Goal: Task Accomplishment & Management: Use online tool/utility

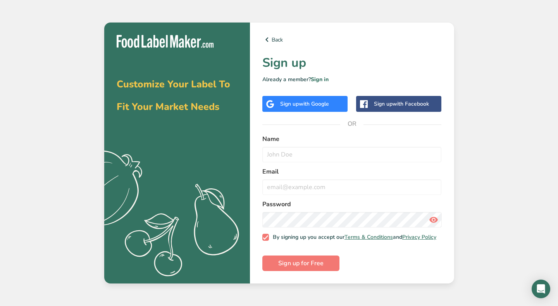
click at [325, 97] on div "Sign up with Google" at bounding box center [305, 104] width 85 height 16
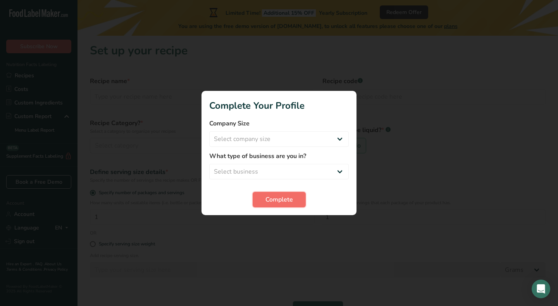
click at [264, 196] on button "Complete" at bounding box center [279, 200] width 53 height 16
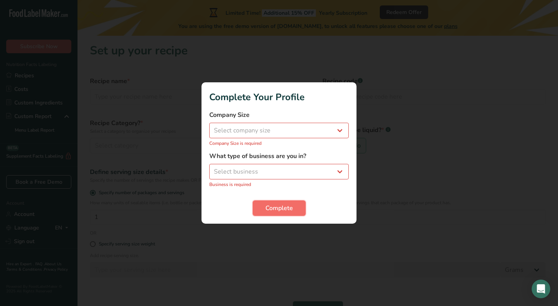
click at [270, 215] on button "Complete" at bounding box center [279, 208] width 53 height 16
click at [244, 136] on select "Select company size Fewer than 10 Employees 10 to 50 Employees 51 to 500 Employ…" at bounding box center [279, 131] width 140 height 16
select select "2"
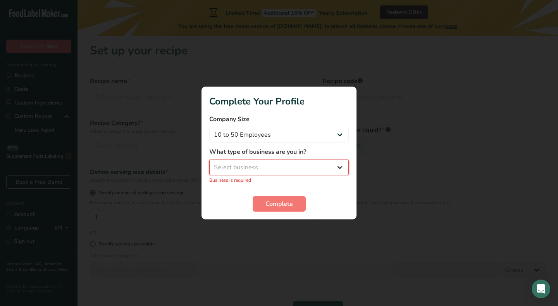
click at [251, 168] on select "Select business Packaged Food Manufacturer Restaurant & Cafe Bakery Meal Plans …" at bounding box center [279, 167] width 140 height 16
select select "2"
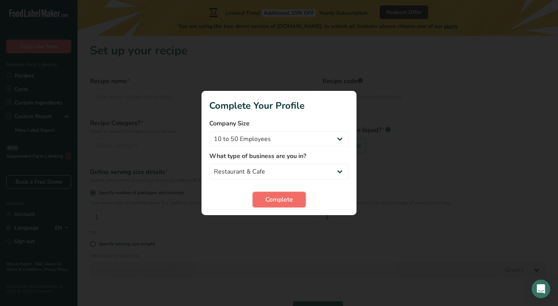
click at [265, 197] on button "Complete" at bounding box center [279, 200] width 53 height 16
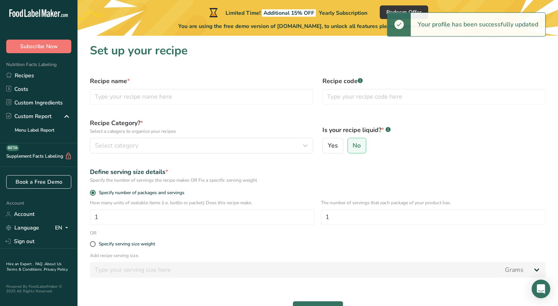
click at [155, 86] on div "Recipe name *" at bounding box center [201, 90] width 233 height 37
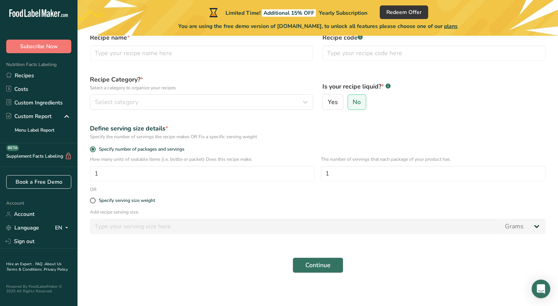
scroll to position [48, 0]
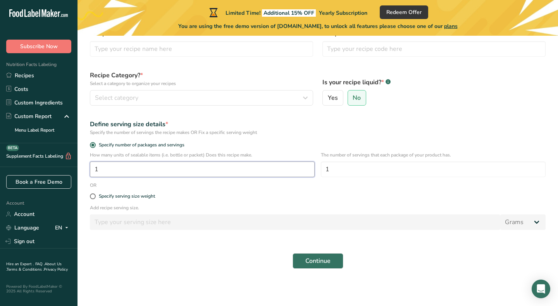
click at [121, 164] on input "1" at bounding box center [202, 169] width 225 height 16
type input "19"
click at [330, 182] on form "Recipe name * Recipe code .a-a{fill:#347362;}.b-a{fill:#fff;} Recipe Category? …" at bounding box center [317, 148] width 465 height 249
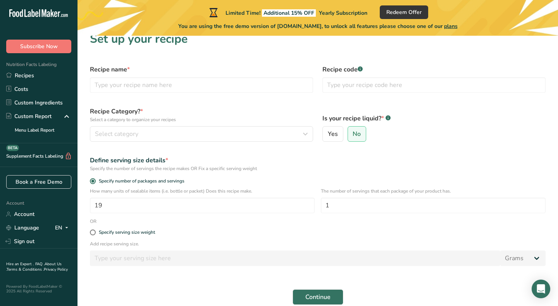
scroll to position [10, 0]
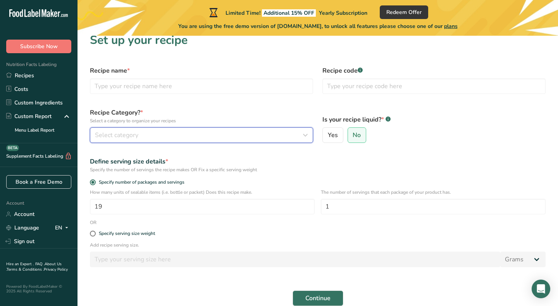
click at [125, 131] on span "Select category" at bounding box center [116, 134] width 43 height 9
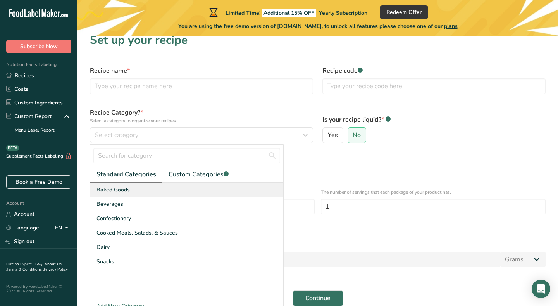
click at [115, 191] on span "Baked Goods" at bounding box center [113, 189] width 33 height 8
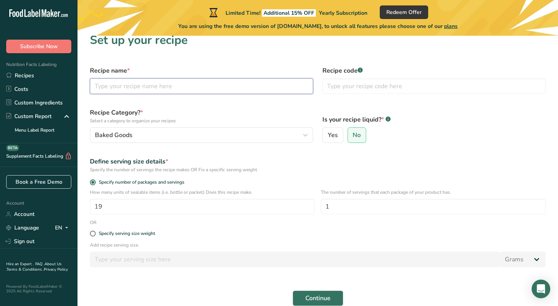
click at [268, 90] on input "text" at bounding box center [201, 86] width 223 height 16
type input "ddf"
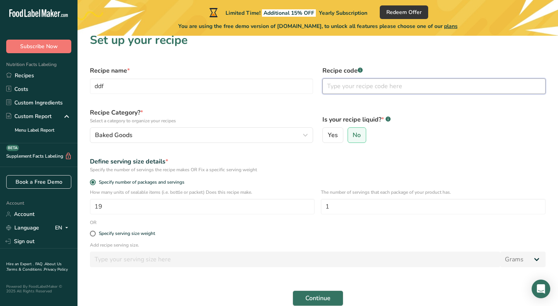
click at [396, 87] on input "text" at bounding box center [434, 86] width 223 height 16
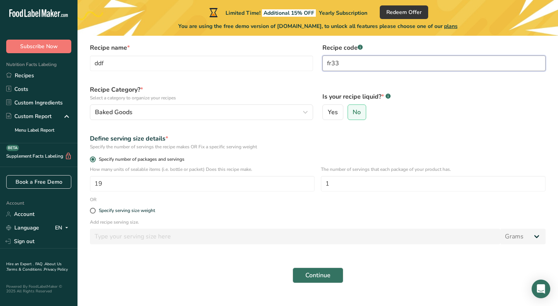
scroll to position [35, 0]
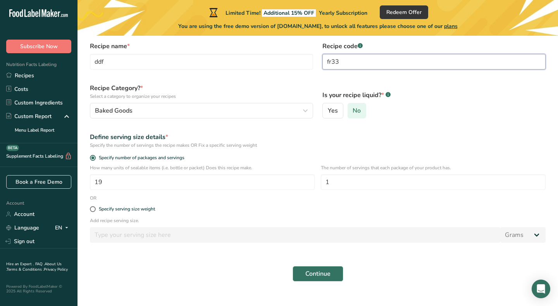
type input "fr33"
click at [358, 105] on label "No" at bounding box center [357, 111] width 19 height 16
click at [353, 108] on input "No" at bounding box center [350, 110] width 5 height 5
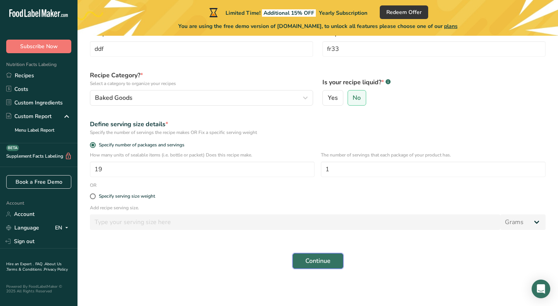
click at [315, 264] on span "Continue" at bounding box center [318, 260] width 25 height 9
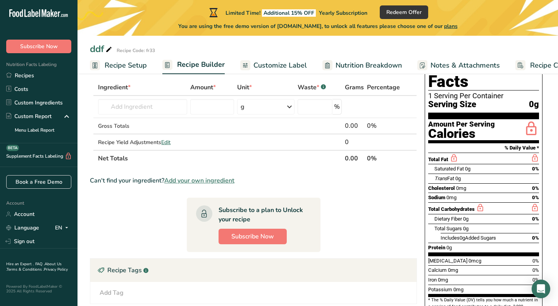
scroll to position [44, 0]
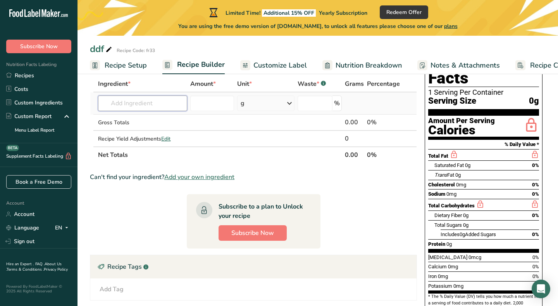
click at [123, 103] on input "text" at bounding box center [142, 103] width 89 height 16
type input "almond flour"
click at [140, 116] on p "Almond flour" at bounding box center [123, 119] width 39 height 8
type input "Almond flour"
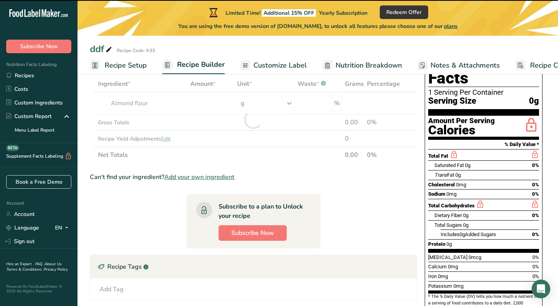
type input "0"
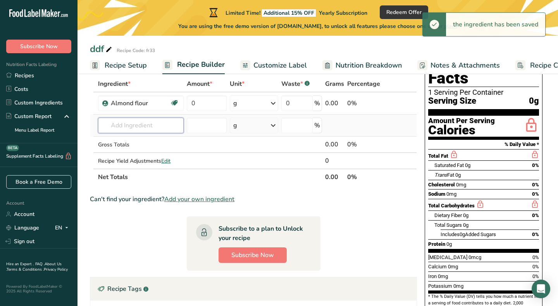
click at [108, 126] on input "text" at bounding box center [141, 126] width 86 height 16
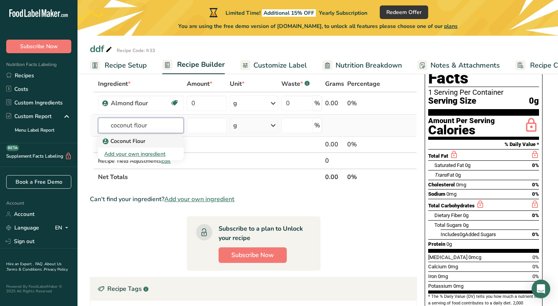
type input "coconut flour"
click at [102, 139] on link "Coconut Flour" at bounding box center [141, 141] width 86 height 13
type input "Coconut Flour"
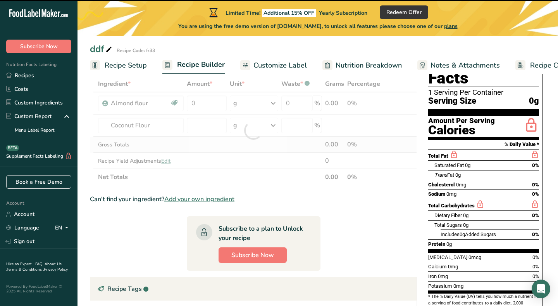
type input "0"
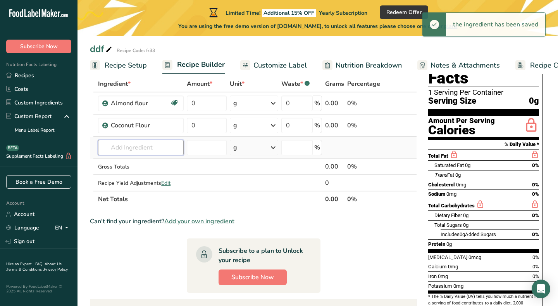
click at [108, 144] on input "text" at bounding box center [141, 148] width 86 height 16
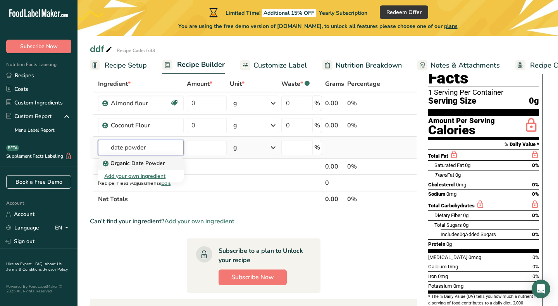
type input "date powder"
click at [142, 166] on p "Organic Date Powder" at bounding box center [134, 163] width 60 height 8
type input "Organic Date Powder"
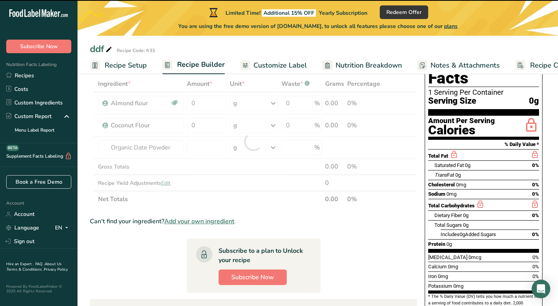
type input "0"
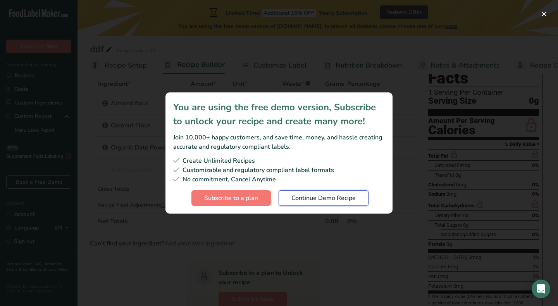
click at [317, 195] on span "Continue Demo Recipe" at bounding box center [324, 197] width 64 height 9
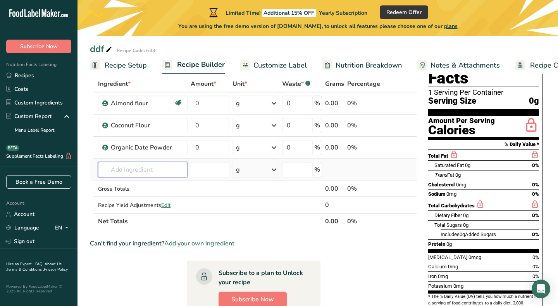
click at [133, 170] on input "text" at bounding box center [142, 170] width 89 height 16
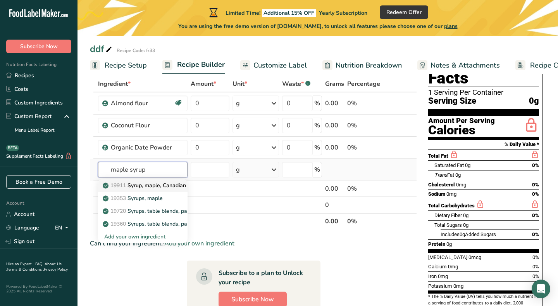
type input "maple syrup"
click at [149, 188] on p "19911 Syrup, maple, Canadian" at bounding box center [145, 185] width 82 height 8
type input "Syrup, maple, Canadian"
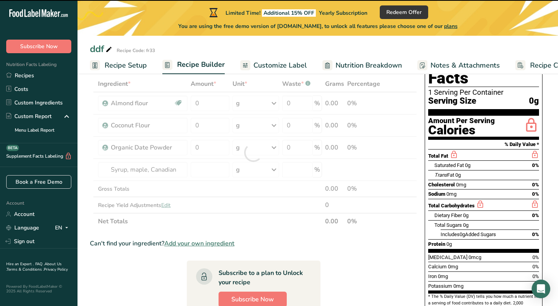
type input "0"
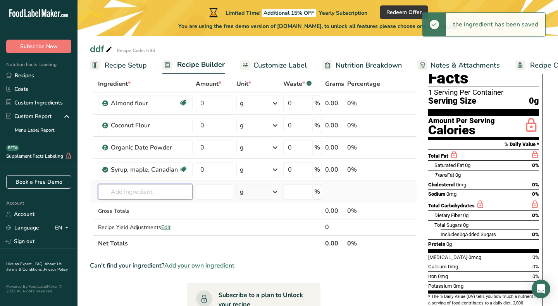
click at [112, 188] on input "text" at bounding box center [145, 192] width 95 height 16
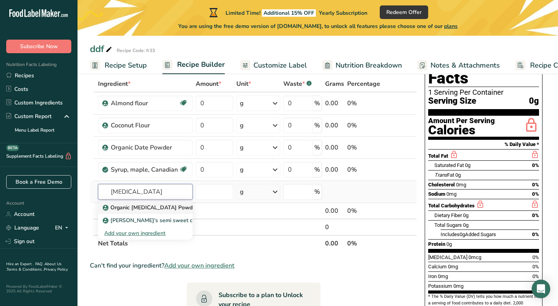
type input "inulin"
click at [126, 205] on p "Organic Inulin Powder" at bounding box center [150, 207] width 93 height 8
type input "Organic Inulin Powder"
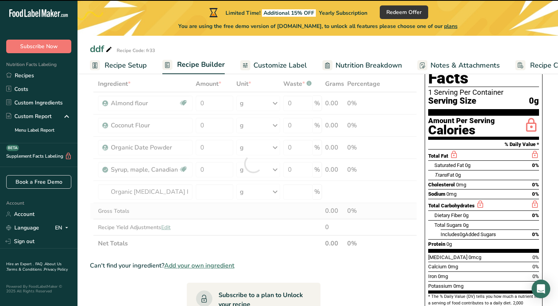
type input "0"
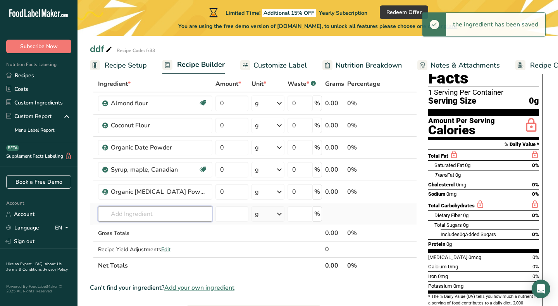
click at [119, 214] on input "text" at bounding box center [155, 214] width 114 height 16
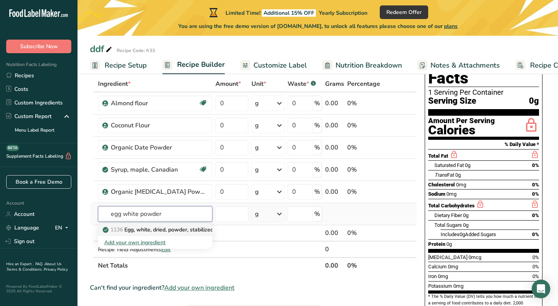
type input "egg white powder"
click at [133, 233] on p "1136 Egg, white, dried, powder, stabilized, glucose reduced" at bounding box center [180, 229] width 153 height 8
type input "Egg, white, dried, powder, stabilized, glucose reduced"
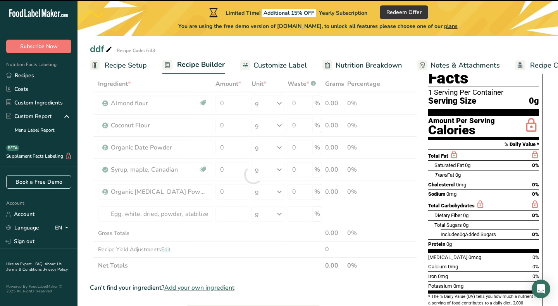
type input "0"
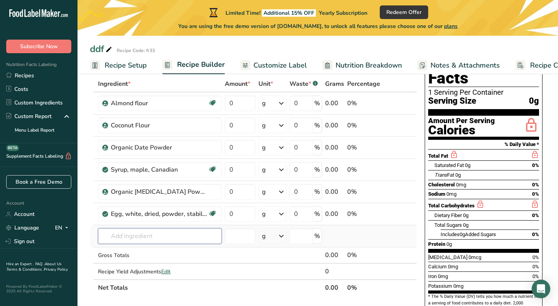
click at [156, 239] on input "text" at bounding box center [160, 236] width 124 height 16
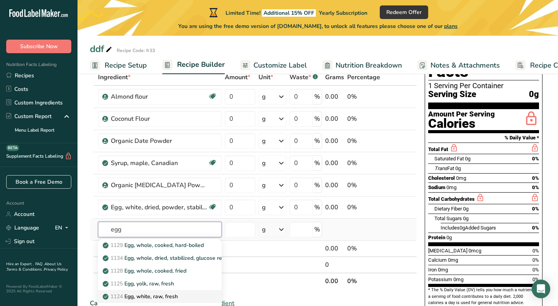
scroll to position [51, 0]
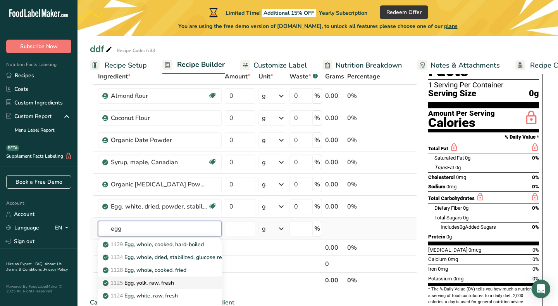
type input "egg"
click at [145, 283] on p "1125 Egg, yolk, raw, fresh" at bounding box center [139, 282] width 70 height 8
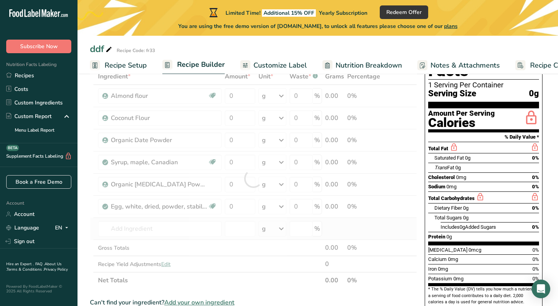
type input "Egg, yolk, raw, fresh"
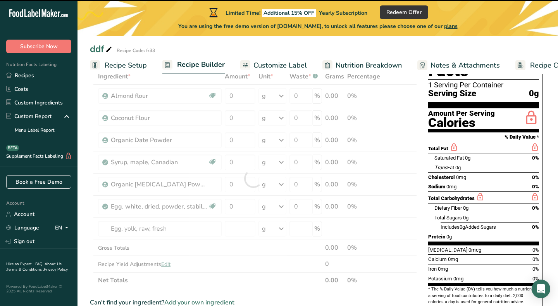
type input "0"
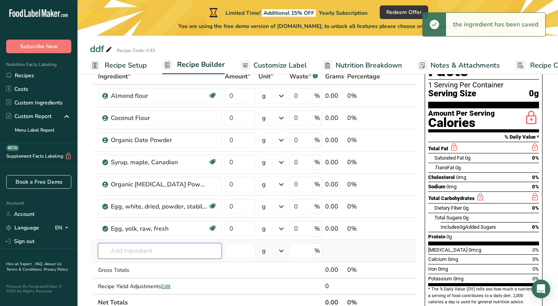
click at [112, 254] on input "text" at bounding box center [160, 251] width 124 height 16
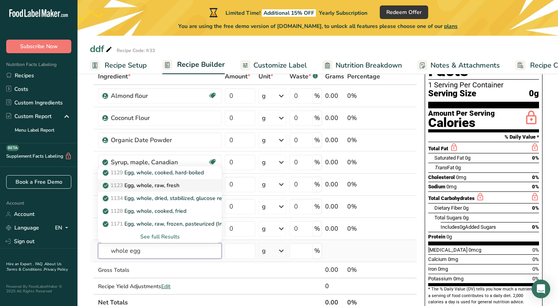
type input "whole egg"
click at [140, 186] on p "1123 Egg, whole, raw, fresh" at bounding box center [141, 185] width 75 height 8
type input "Egg, whole, raw, fresh"
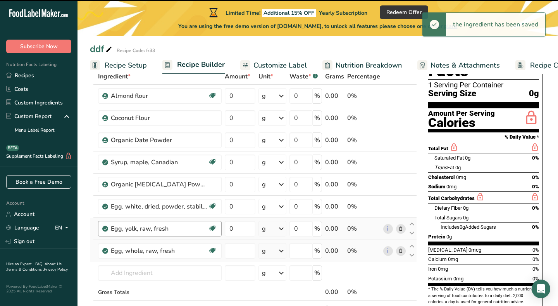
type input "0"
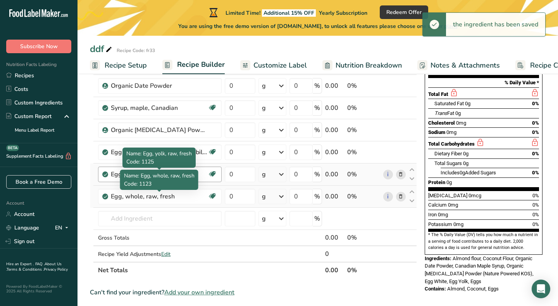
scroll to position [112, 0]
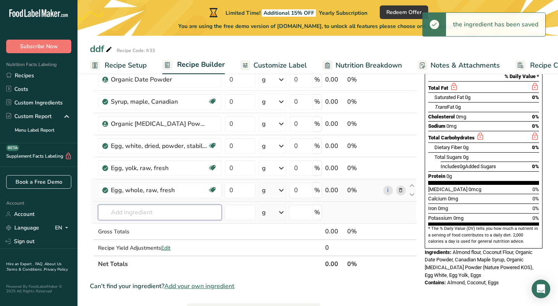
click at [146, 213] on input "text" at bounding box center [160, 212] width 124 height 16
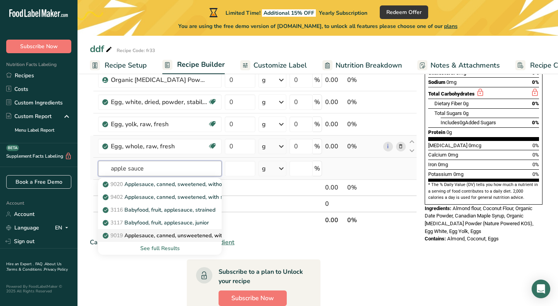
scroll to position [156, 0]
type input "apple sauce"
click at [143, 237] on p "9019 Applesauce, canned, unsweetened, without added ascorbic acid (Includes foo…" at bounding box center [270, 235] width 332 height 8
type input "Applesauce, canned, unsweetened, without added ascorbic acid (Includes foods fo…"
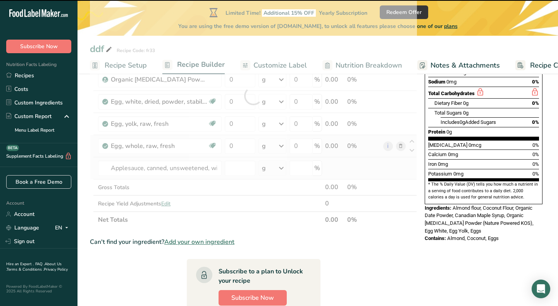
type input "0"
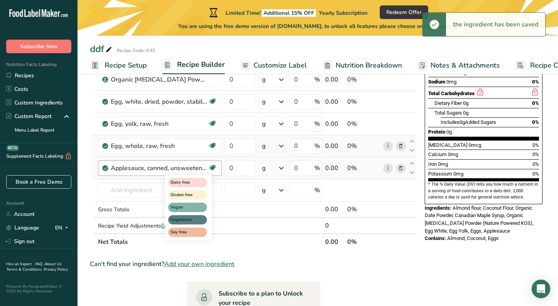
click at [209, 168] on icon at bounding box center [213, 168] width 8 height 12
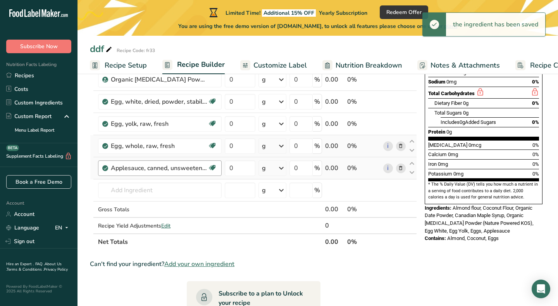
click at [159, 174] on div "Applesauce, canned, unsweetened, without added ascorbic acid (Includes foods fo…" at bounding box center [160, 168] width 124 height 16
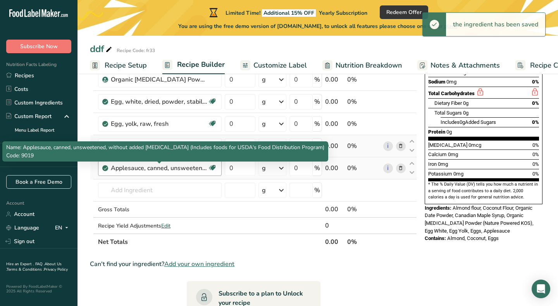
click at [163, 168] on div "Applesauce, canned, unsweetened, without added ascorbic acid (Includes foods fo…" at bounding box center [159, 167] width 97 height 9
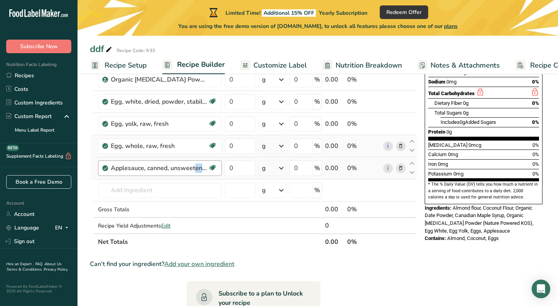
click at [163, 168] on div "Applesauce, canned, unsweetened, without added ascorbic acid (Includes foods fo…" at bounding box center [159, 167] width 97 height 9
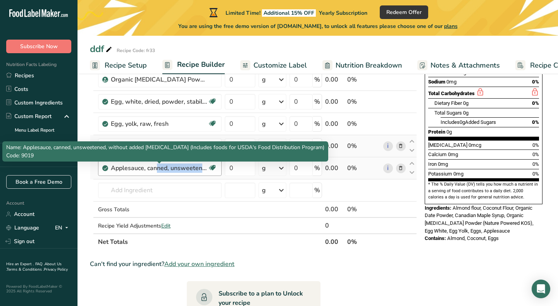
click at [163, 168] on div "Applesauce, canned, unsweetened, without added ascorbic acid (Includes foods fo…" at bounding box center [159, 167] width 97 height 9
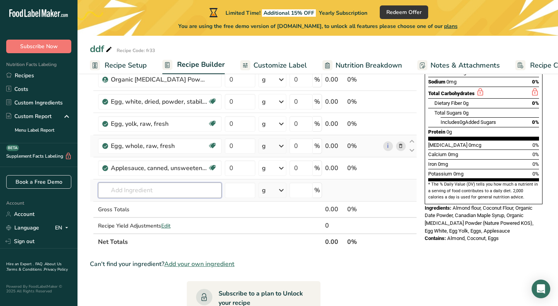
click at [178, 182] on input "text" at bounding box center [160, 190] width 124 height 16
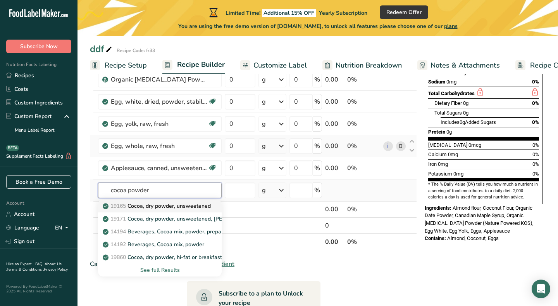
type input "cocoa powder"
click at [153, 206] on p "19165 Cocoa, dry powder, unsweetened" at bounding box center [157, 206] width 107 height 8
type input "Cocoa, dry powder, unsweetened"
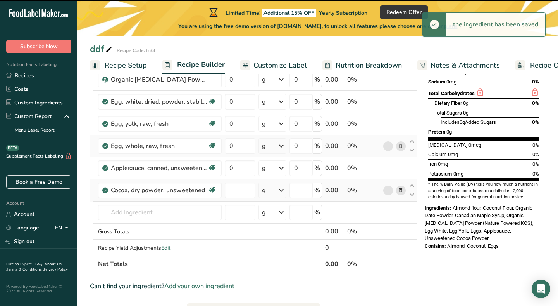
type input "0"
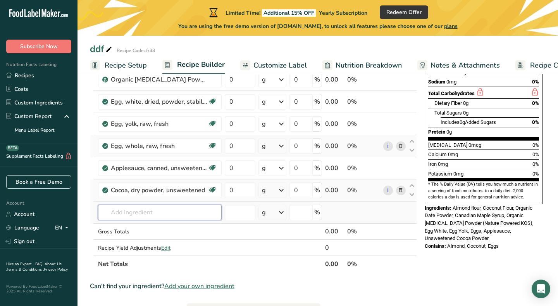
click at [125, 211] on input "text" at bounding box center [160, 212] width 124 height 16
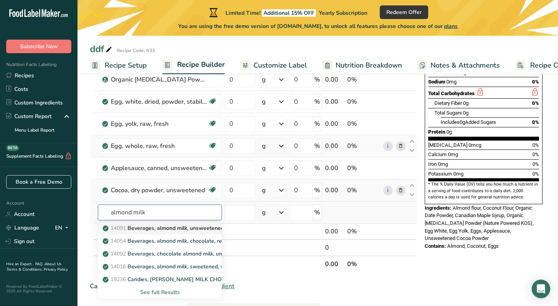
type input "almond milk"
click at [138, 227] on p "14091 Beverages, almond milk, unsweetened, shelf stable" at bounding box center [180, 228] width 152 height 8
type input "Beverages, almond milk, unsweetened, shelf stable"
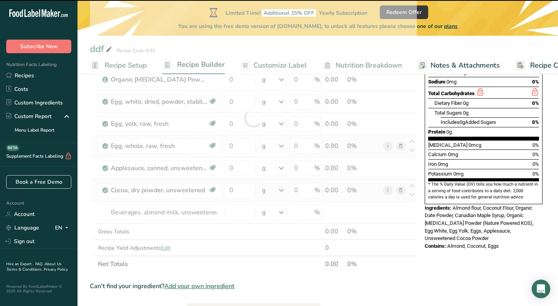
type input "0"
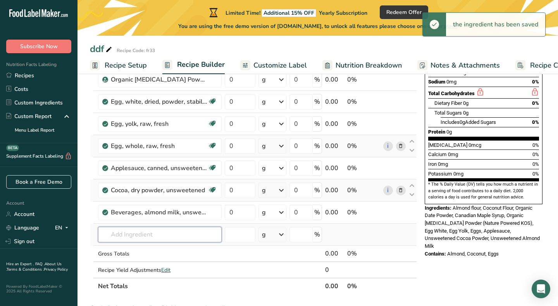
click at [117, 233] on input "text" at bounding box center [160, 234] width 124 height 16
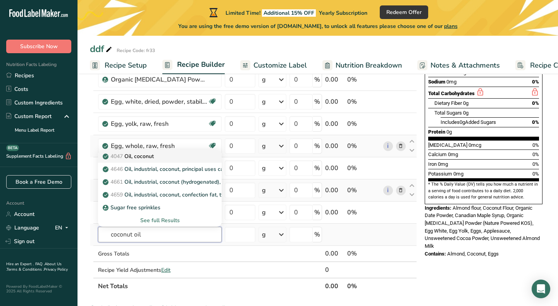
type input "coconut oil"
click at [130, 152] on p "4047 Oil, coconut" at bounding box center [129, 156] width 50 height 8
type input "Oil, coconut"
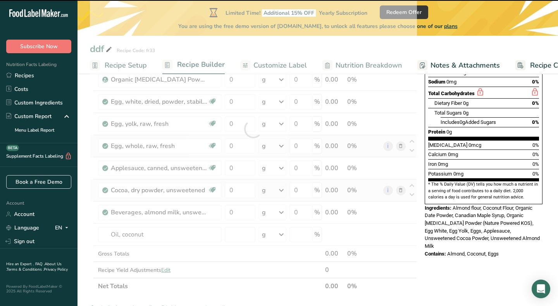
type input "0"
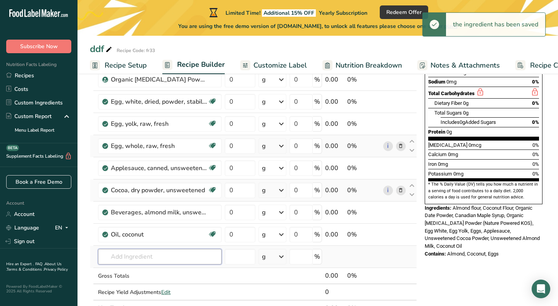
click at [122, 255] on input "text" at bounding box center [160, 257] width 124 height 16
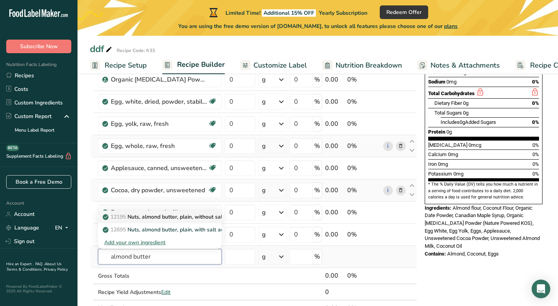
type input "almond butter"
click at [164, 214] on p "12195 Nuts, almond butter, plain, without salt added" at bounding box center [172, 217] width 137 height 8
type input "Nuts, almond butter, plain, without salt added"
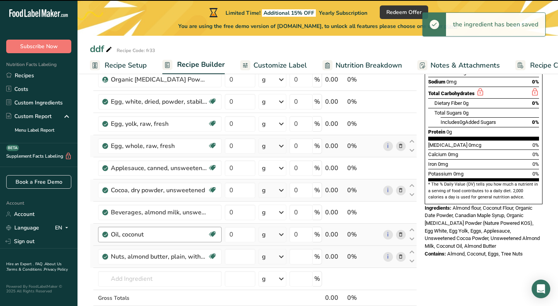
type input "0"
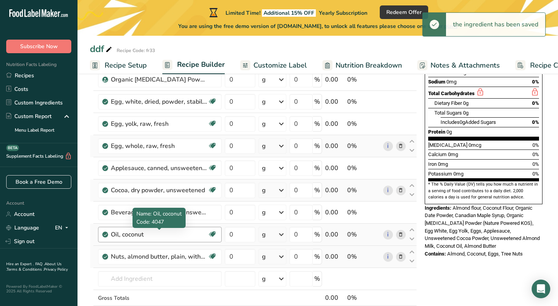
scroll to position [182, 0]
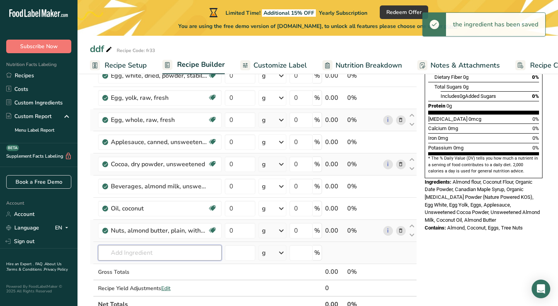
click at [140, 249] on input "text" at bounding box center [160, 253] width 124 height 16
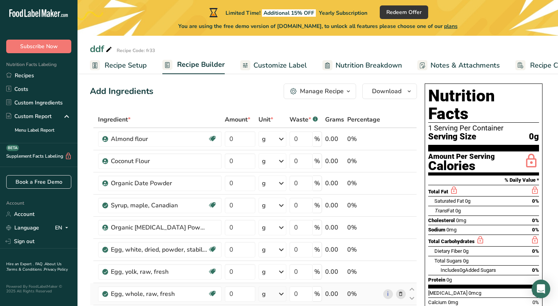
scroll to position [4, 0]
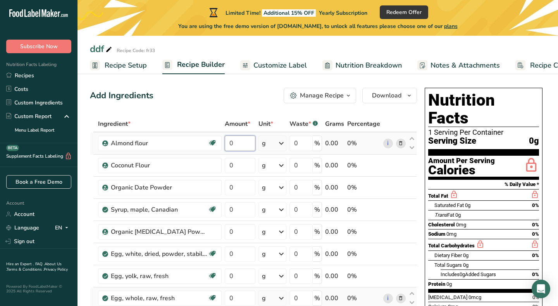
click at [239, 144] on input "0" at bounding box center [240, 143] width 31 height 16
type input "150"
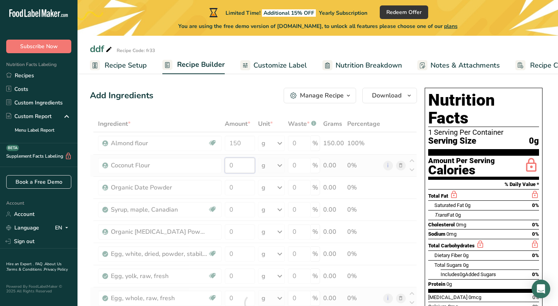
click at [237, 165] on div "Ingredient * Amount * Unit * Waste * .a-a{fill:#347362;}.b-a{fill:#fff;} Grams …" at bounding box center [253, 303] width 327 height 375
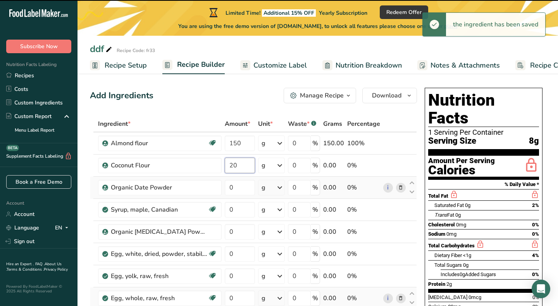
type input "0"
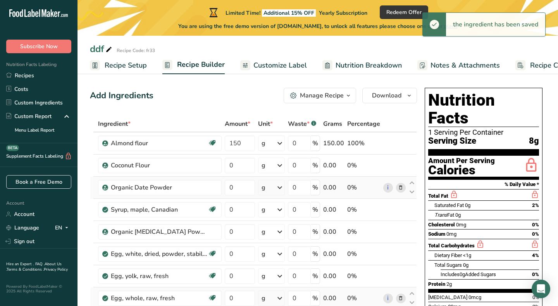
click at [207, 178] on div "Ingredient * Amount * Unit * Waste * .a-a{fill:#347362;}.b-a{fill:#fff;} Grams …" at bounding box center [253, 303] width 327 height 375
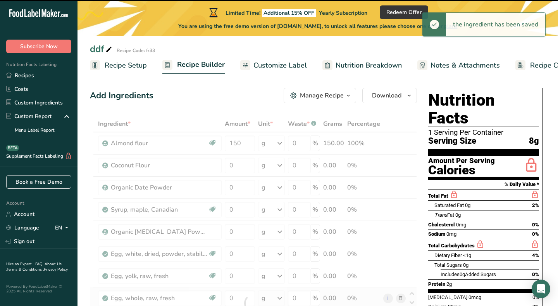
click at [228, 166] on div at bounding box center [253, 303] width 327 height 375
click at [239, 167] on input "0" at bounding box center [240, 165] width 30 height 16
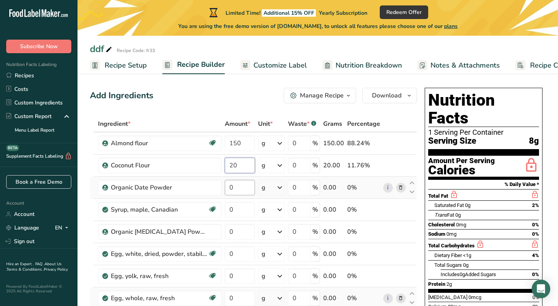
type input "20"
click at [235, 192] on div "Ingredient * Amount * Unit * Waste * .a-a{fill:#347362;}.b-a{fill:#fff;} Grams …" at bounding box center [253, 303] width 327 height 375
type input "90"
click at [241, 206] on div "Ingredient * Amount * Unit * Waste * .a-a{fill:#347362;}.b-a{fill:#fff;} Grams …" at bounding box center [253, 303] width 327 height 375
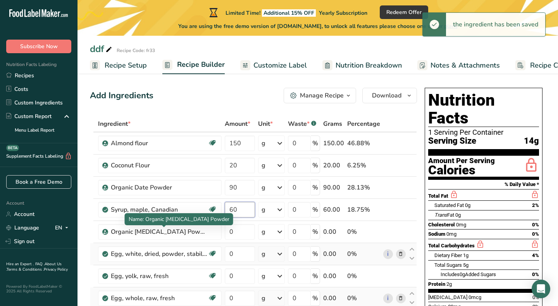
type input "60"
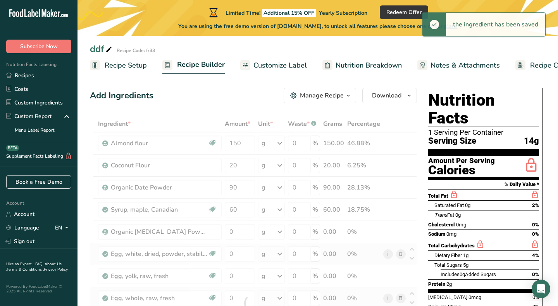
click at [177, 243] on div "Ingredient * Amount * Unit * Waste * .a-a{fill:#347362;}.b-a{fill:#fff;} Grams …" at bounding box center [253, 303] width 327 height 375
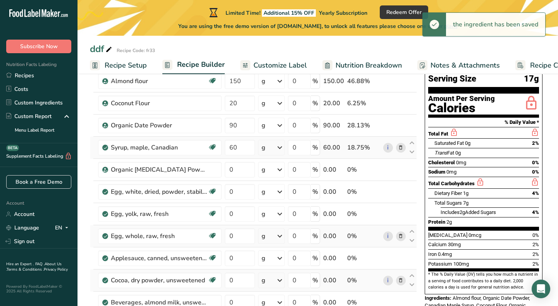
scroll to position [66, 0]
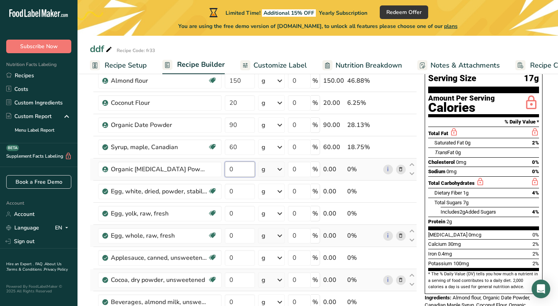
click at [241, 169] on input "0" at bounding box center [240, 169] width 30 height 16
type input "90"
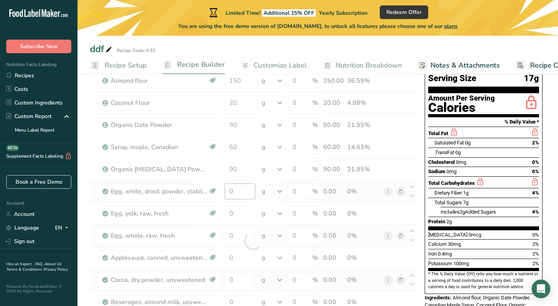
click at [228, 195] on div "Ingredient * Amount * Unit * Waste * .a-a{fill:#347362;}.b-a{fill:#fff;} Grams …" at bounding box center [253, 240] width 327 height 375
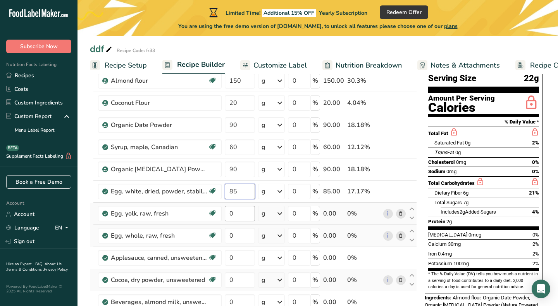
type input "85"
click at [237, 212] on div "Ingredient * Amount * Unit * Waste * .a-a{fill:#347362;}.b-a{fill:#fff;} Grams …" at bounding box center [253, 240] width 327 height 375
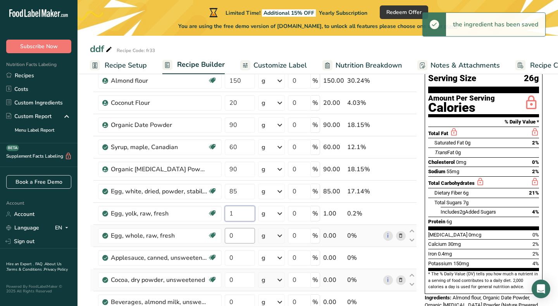
type input "1"
click at [240, 234] on div "Ingredient * Amount * Unit * Waste * .a-a{fill:#347362;}.b-a{fill:#fff;} Grams …" at bounding box center [253, 240] width 327 height 375
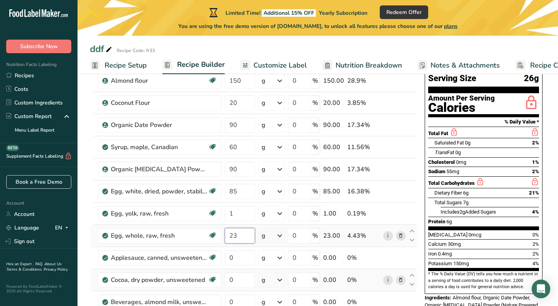
type input "2"
type input "3"
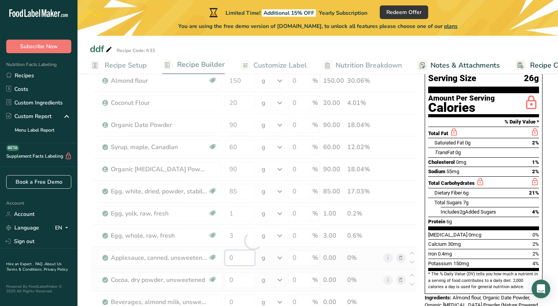
click at [244, 261] on div "Ingredient * Amount * Unit * Waste * .a-a{fill:#347362;}.b-a{fill:#fff;} Grams …" at bounding box center [253, 240] width 327 height 375
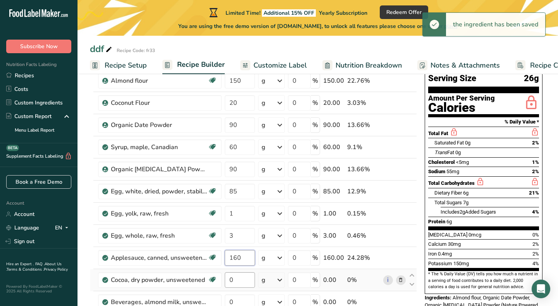
type input "160"
click at [233, 281] on div "Ingredient * Amount * Unit * Waste * .a-a{fill:#347362;}.b-a{fill:#fff;} Grams …" at bounding box center [253, 240] width 327 height 375
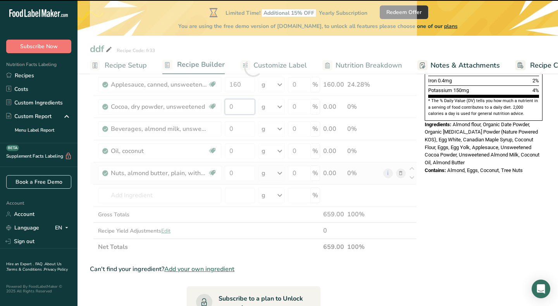
scroll to position [224, 0]
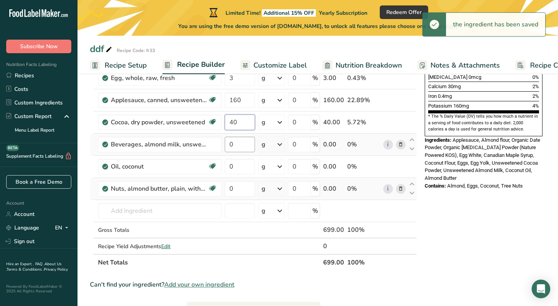
type input "40"
click at [239, 142] on div "Ingredient * Amount * Unit * Waste * .a-a{fill:#347362;}.b-a{fill:#fff;} Grams …" at bounding box center [253, 83] width 327 height 375
type input "270"
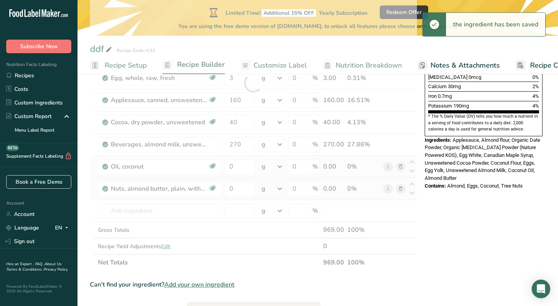
click at [233, 155] on div "Ingredient * Amount * Unit * Waste * .a-a{fill:#347362;}.b-a{fill:#fff;} Grams …" at bounding box center [253, 83] width 327 height 375
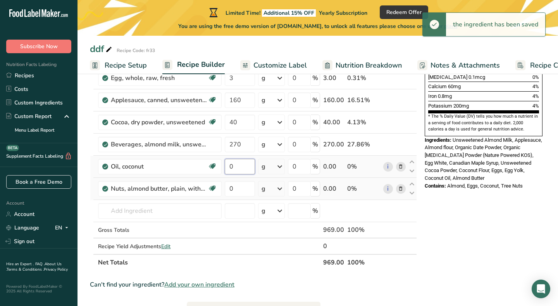
drag, startPoint x: 232, startPoint y: 166, endPoint x: 231, endPoint y: 156, distance: 9.3
click at [233, 164] on input "0" at bounding box center [240, 167] width 30 height 16
type input "30"
click at [239, 189] on div "Ingredient * Amount * Unit * Waste * .a-a{fill:#347362;}.b-a{fill:#fff;} Grams …" at bounding box center [253, 83] width 327 height 375
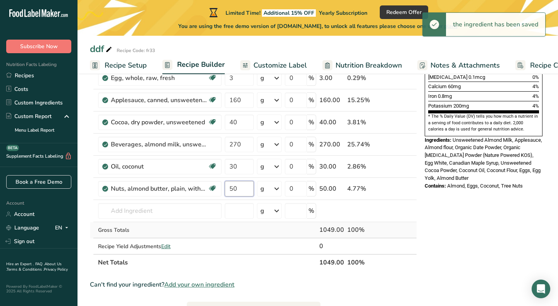
type input "50"
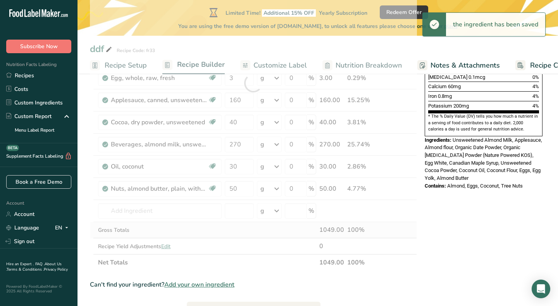
click at [223, 234] on div "Ingredient * Amount * Unit * Waste * .a-a{fill:#347362;}.b-a{fill:#fff;} Grams …" at bounding box center [253, 83] width 327 height 375
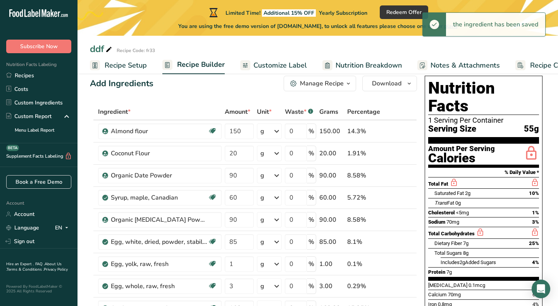
scroll to position [24, 0]
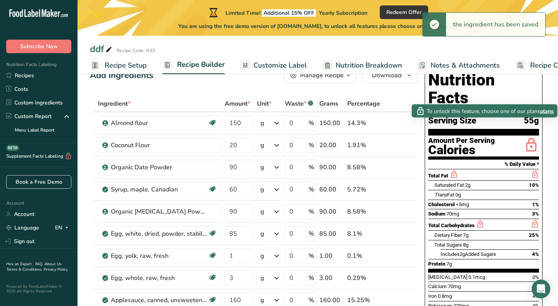
click at [533, 136] on icon at bounding box center [532, 145] width 16 height 18
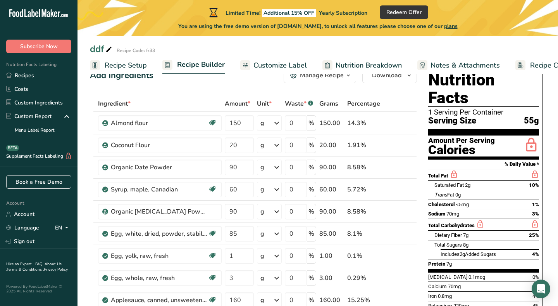
click at [533, 136] on icon at bounding box center [532, 145] width 16 height 18
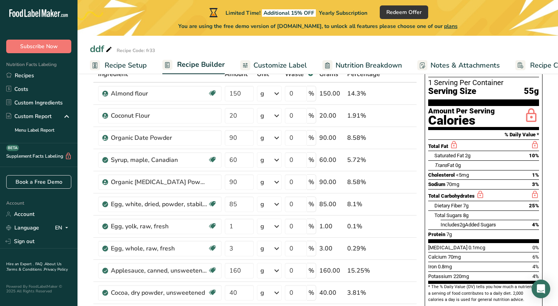
scroll to position [54, 0]
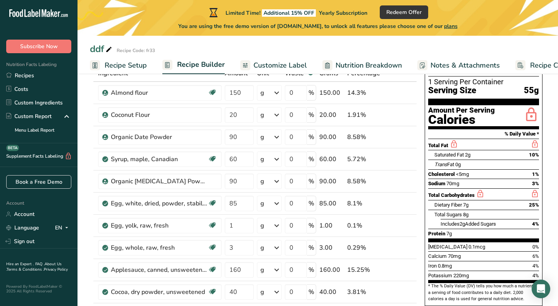
drag, startPoint x: 448, startPoint y: 188, endPoint x: 446, endPoint y: 223, distance: 35.0
click at [446, 224] on div "Nutrition Facts 1 Serving Per Container Serving Size 55g Amount Per Serving Cal…" at bounding box center [484, 171] width 118 height 268
click at [446, 242] on div "Vitamin D 0.1mcg 0%" at bounding box center [484, 247] width 111 height 10
drag, startPoint x: 449, startPoint y: 219, endPoint x: 430, endPoint y: 187, distance: 36.9
click at [430, 187] on section "Total Fat Saturated Fat 2g 10% Trans Fat 0g Cholesterol <5mg 1% Sodium 70mg 3% …" at bounding box center [484, 189] width 111 height 103
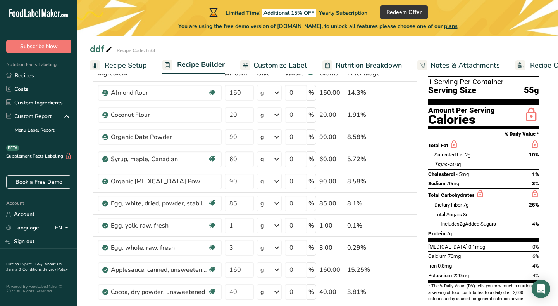
click at [430, 200] on div at bounding box center [432, 205] width 6 height 10
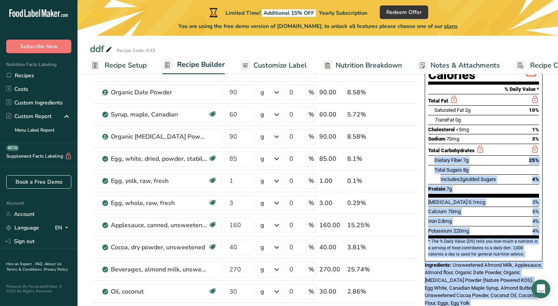
scroll to position [139, 0]
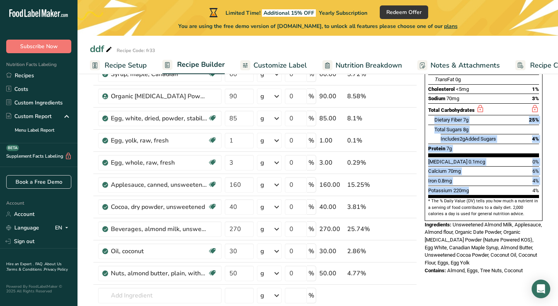
drag, startPoint x: 430, startPoint y: 187, endPoint x: 484, endPoint y: 178, distance: 54.6
click at [484, 178] on div "Nutrition Facts 1 Serving Per Container Serving Size 55g Amount Per Serving Cal…" at bounding box center [484, 86] width 118 height 268
click at [409, 177] on icon at bounding box center [412, 180] width 9 height 6
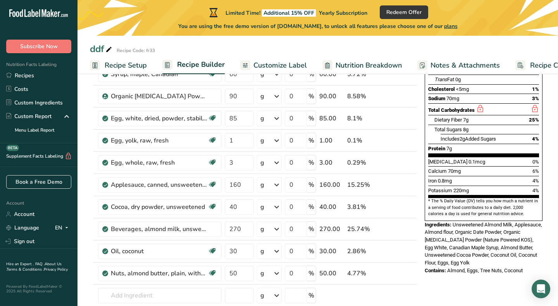
click at [423, 158] on div "Nutrition Facts 1 Serving Per Container Serving Size 55g Amount Per Serving Cal…" at bounding box center [484, 113] width 124 height 328
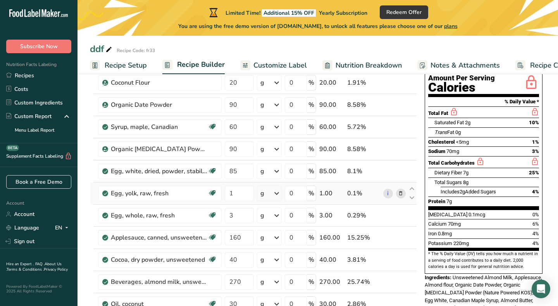
scroll to position [86, 0]
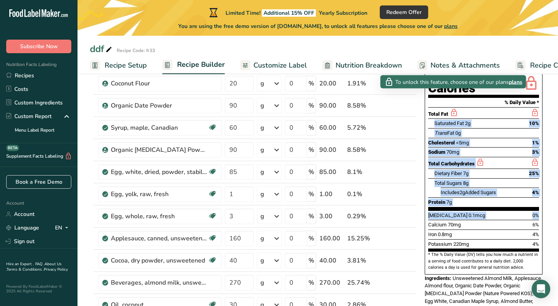
drag, startPoint x: 449, startPoint y: 94, endPoint x: 450, endPoint y: 202, distance: 108.6
click at [449, 202] on div "Nutrition Facts 1 Serving Per Container Serving Size 55g Amount Per Serving Cal…" at bounding box center [484, 140] width 118 height 268
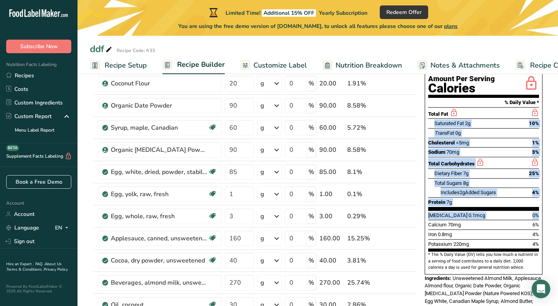
click at [465, 147] on div "Sodium 70mg 3%" at bounding box center [484, 152] width 111 height 10
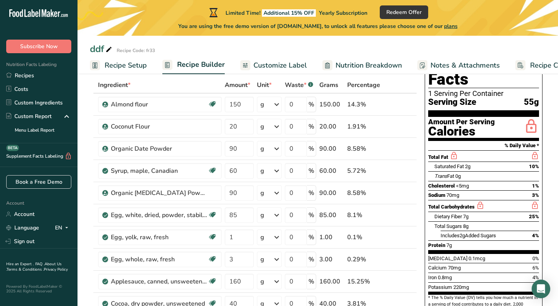
scroll to position [40, 0]
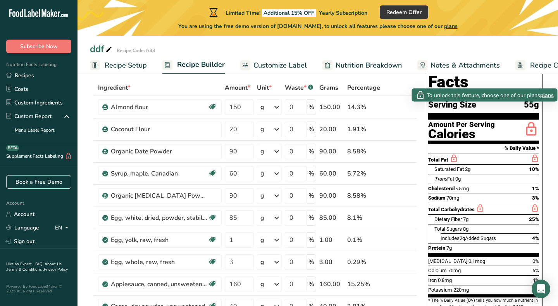
click at [532, 120] on icon at bounding box center [532, 129] width 16 height 18
click at [527, 120] on icon at bounding box center [532, 129] width 16 height 18
click at [532, 120] on icon at bounding box center [532, 129] width 16 height 18
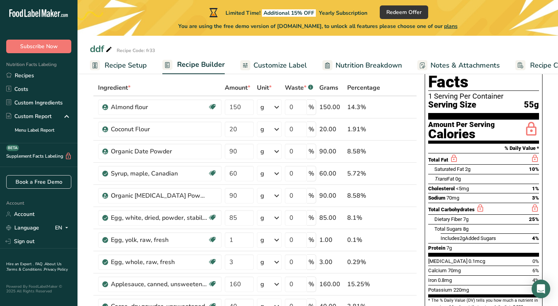
click at [533, 120] on icon at bounding box center [532, 129] width 16 height 18
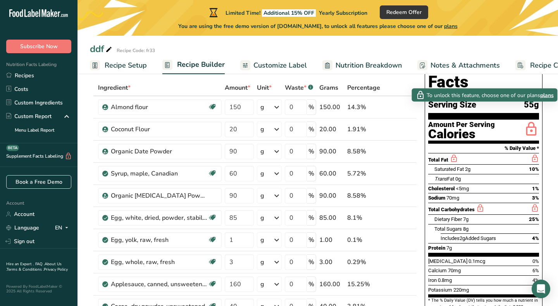
click at [548, 97] on span "plans" at bounding box center [548, 95] width 14 height 8
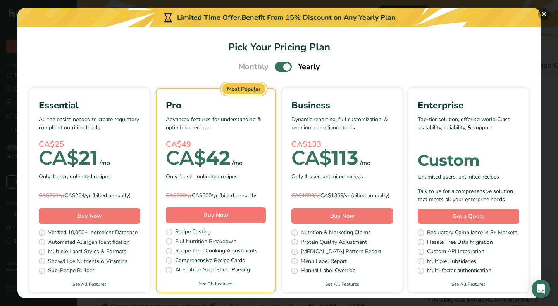
click at [543, 13] on button "Pick Your Pricing Plan Modal" at bounding box center [544, 14] width 12 height 12
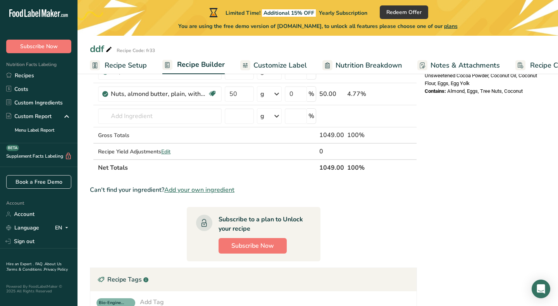
scroll to position [331, 0]
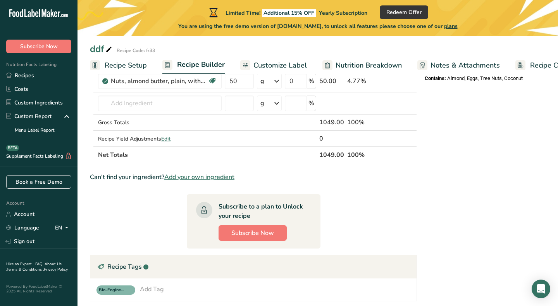
drag, startPoint x: 89, startPoint y: 99, endPoint x: 449, endPoint y: 220, distance: 380.3
click at [449, 220] on section "Add Ingredients Manage Recipe Delete Recipe Duplicate Recipe Scale Recipe Save …" at bounding box center [318, 102] width 481 height 715
click at [449, 220] on div "Nutrition Facts 1 Serving Per Container Serving Size 55g Amount Per Serving Cal…" at bounding box center [484, 102] width 124 height 690
drag, startPoint x: 517, startPoint y: 216, endPoint x: 423, endPoint y: -43, distance: 275.8
click at [423, 0] on html ".a-20{fill:#fff;} Subscribe Now Nutrition Facts Labeling Recipes Costs Custom I…" at bounding box center [279, 64] width 558 height 791
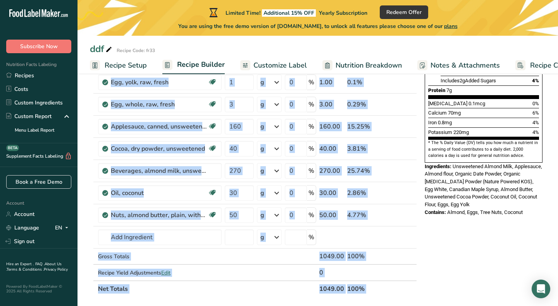
scroll to position [203, 0]
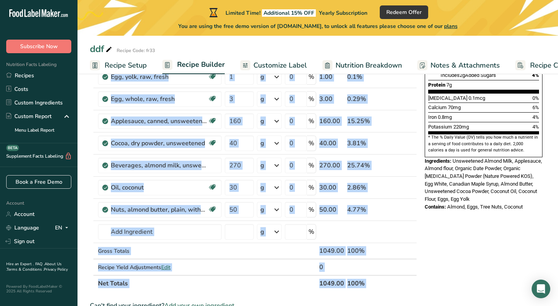
drag, startPoint x: 97, startPoint y: 96, endPoint x: 507, endPoint y: 221, distance: 429.5
click at [507, 221] on div "Add Ingredients Manage Recipe Delete Recipe Duplicate Recipe Scale Recipe Save …" at bounding box center [318, 231] width 456 height 690
copy div "dd Ingredients Manage Recipe Delete Recipe Duplicate Recipe Scale Recipe Save a…"
